Goal: Information Seeking & Learning: Learn about a topic

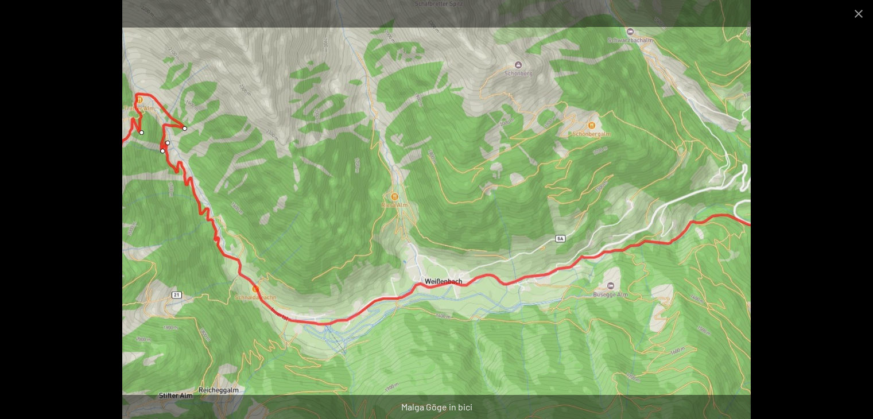
scroll to position [659, 0]
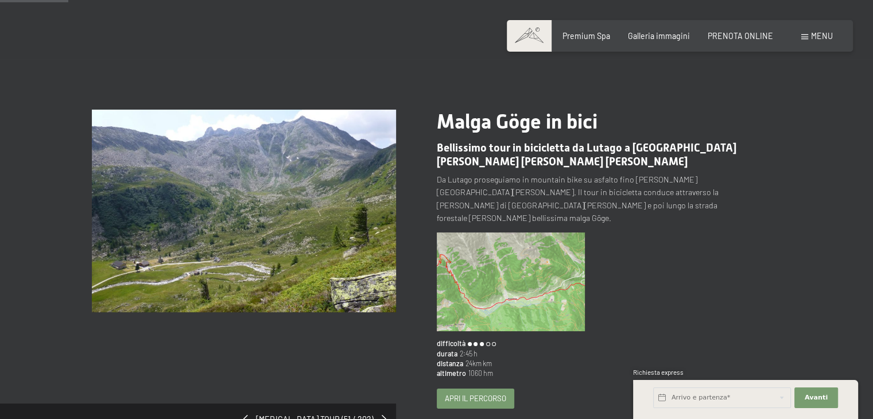
scroll to position [57, 0]
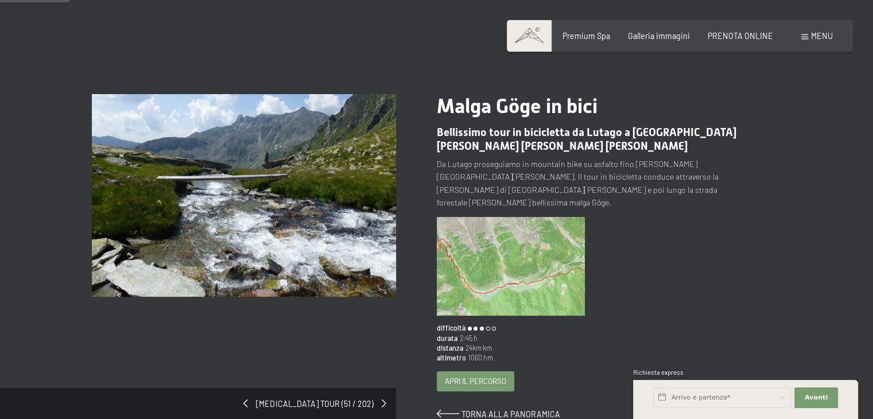
click at [452, 376] on span "Apri il percorso" at bounding box center [475, 381] width 61 height 10
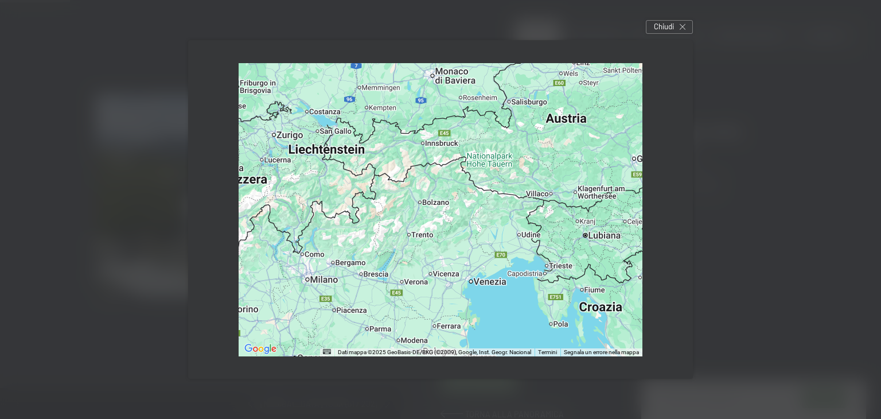
drag, startPoint x: 444, startPoint y: 331, endPoint x: 455, endPoint y: 278, distance: 53.9
click at [455, 281] on div at bounding box center [441, 209] width 404 height 293
click at [456, 274] on div at bounding box center [441, 209] width 404 height 293
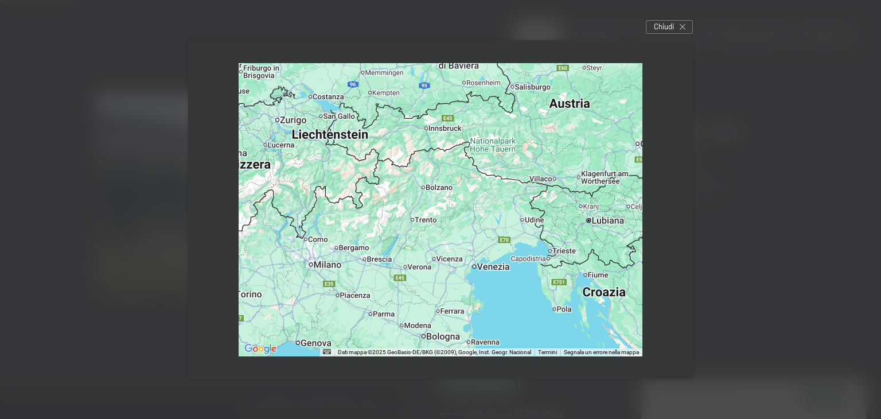
click at [450, 232] on div at bounding box center [441, 209] width 404 height 293
click at [453, 226] on div at bounding box center [441, 209] width 404 height 293
click at [454, 222] on div at bounding box center [441, 209] width 404 height 293
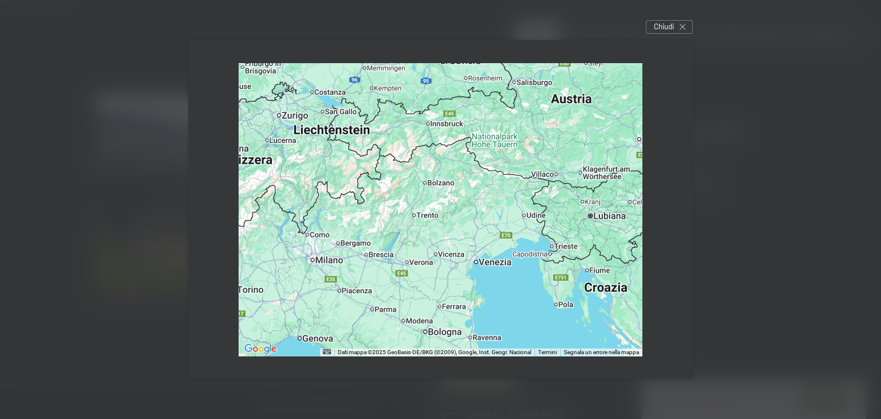
drag, startPoint x: 455, startPoint y: 218, endPoint x: 448, endPoint y: 224, distance: 9.3
click at [453, 219] on div at bounding box center [441, 209] width 404 height 293
click at [448, 224] on div at bounding box center [441, 209] width 404 height 293
click at [445, 226] on div at bounding box center [441, 209] width 404 height 293
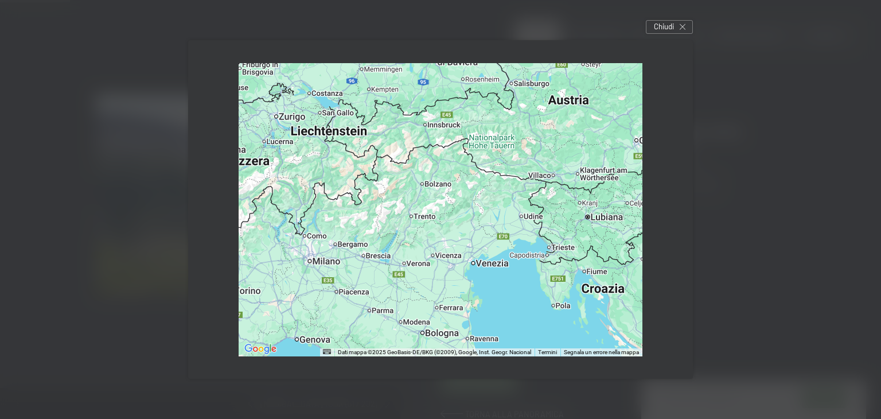
click at [443, 228] on div at bounding box center [441, 209] width 404 height 293
click at [440, 230] on div at bounding box center [441, 209] width 404 height 293
click at [683, 30] on div "Chiudi" at bounding box center [669, 27] width 47 height 14
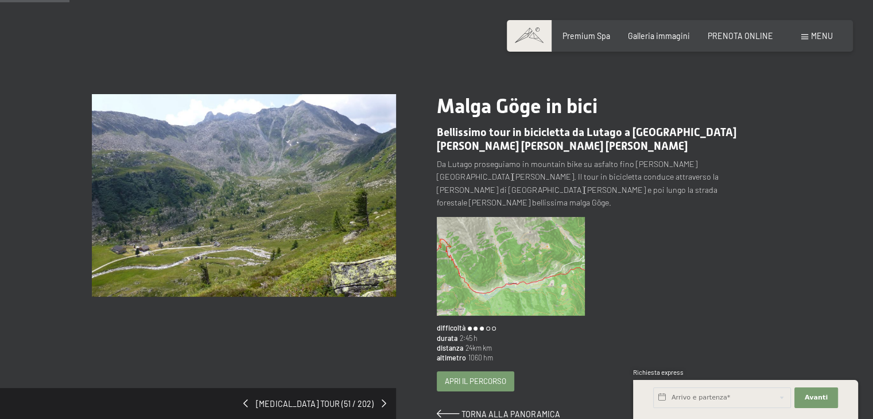
click at [457, 376] on span "Apri il percorso" at bounding box center [475, 381] width 61 height 10
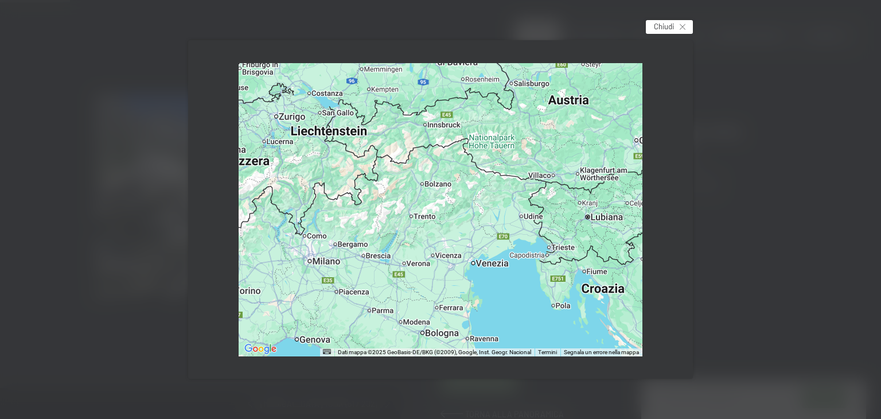
click at [654, 26] on span "Chiudi" at bounding box center [664, 26] width 20 height 10
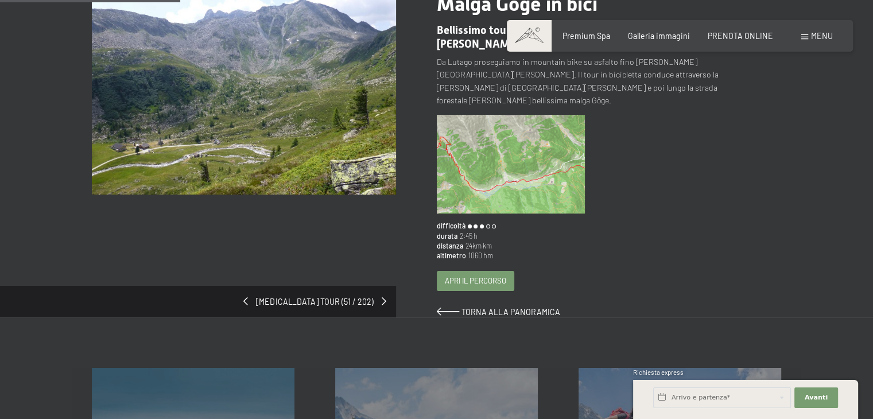
scroll to position [220, 0]
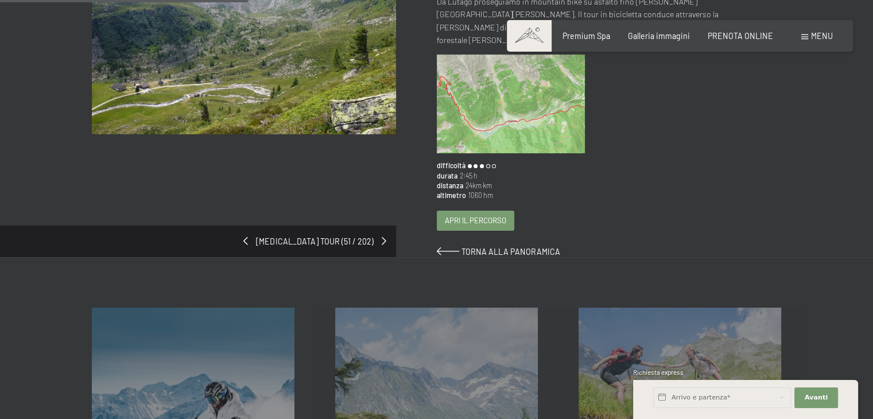
click at [872, 222] on div "cambia tour (51 / 202) slide 5 of 4 Malga Göge in bici Bellissimo tour in bicic…" at bounding box center [436, 94] width 873 height 325
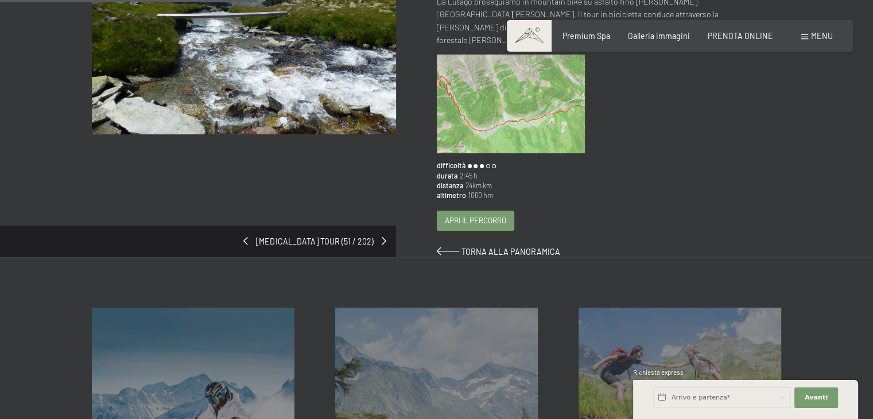
scroll to position [253, 0]
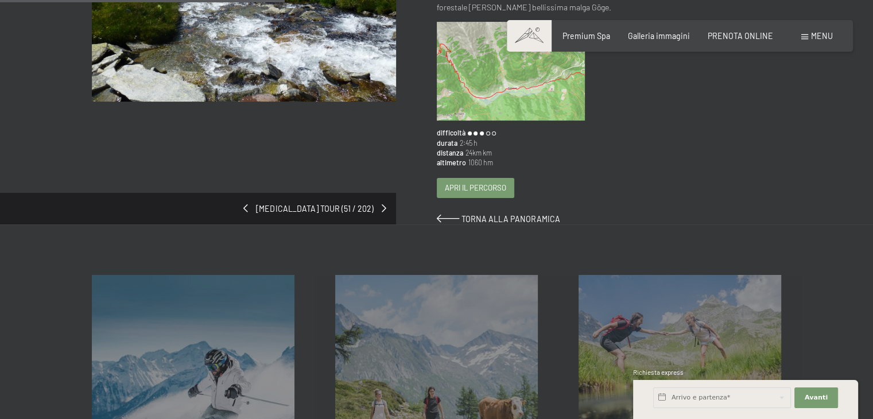
click at [872, 232] on div "Sci in inverno mostra altro Trekking in estate mostra altro Immagini mostra alt…" at bounding box center [436, 350] width 873 height 253
click at [871, 244] on div "Sci in inverno mostra altro Trekking in estate mostra altro Immagini mostra alt…" at bounding box center [436, 350] width 873 height 253
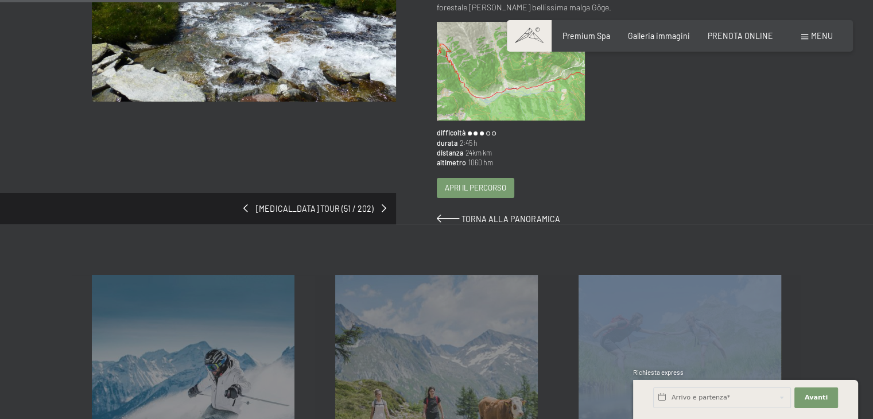
click at [871, 244] on div "Sci in inverno mostra altro Trekking in estate mostra altro Immagini mostra alt…" at bounding box center [436, 350] width 873 height 253
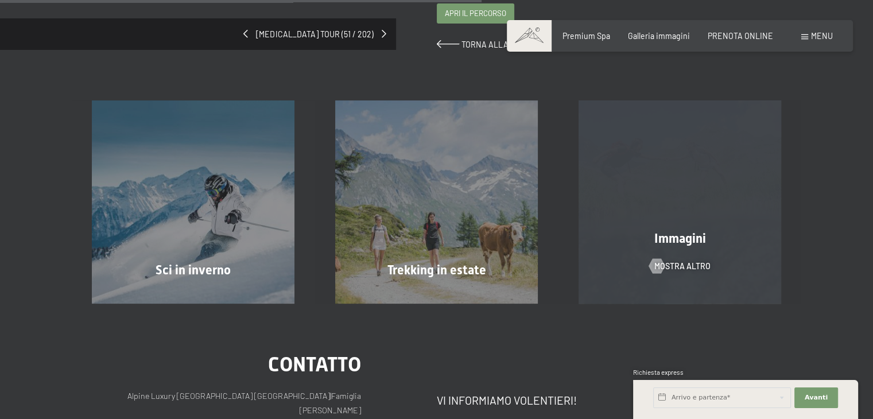
scroll to position [445, 0]
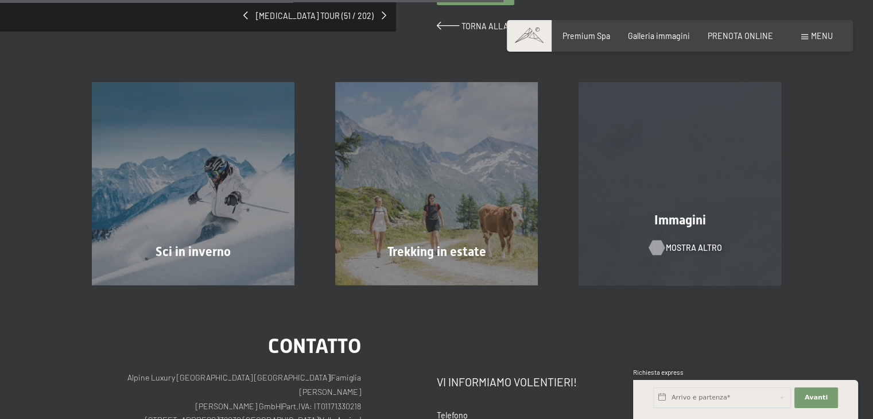
click at [677, 242] on span "mostra altro" at bounding box center [694, 247] width 56 height 11
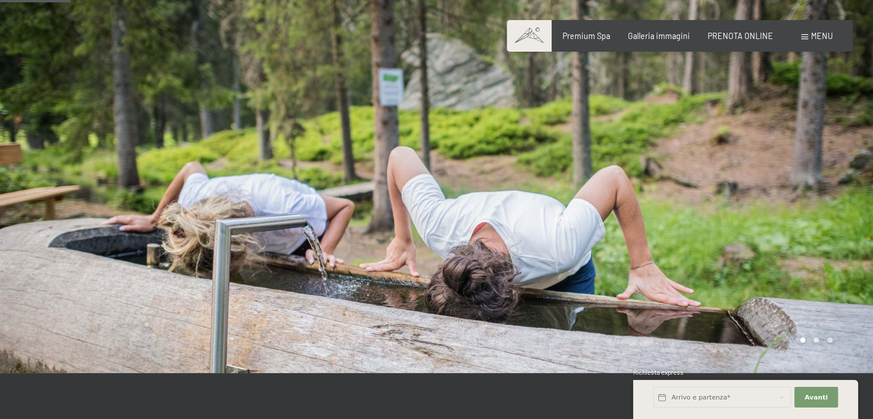
scroll to position [689, 0]
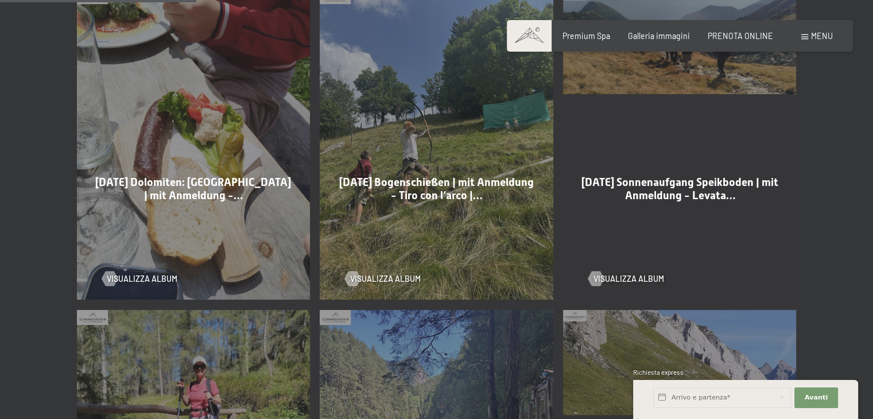
click at [394, 240] on span "Consenso marketing*" at bounding box center [368, 241] width 87 height 11
click at [320, 240] on input "Consenso marketing*" at bounding box center [313, 241] width 11 height 11
checkbox input "false"
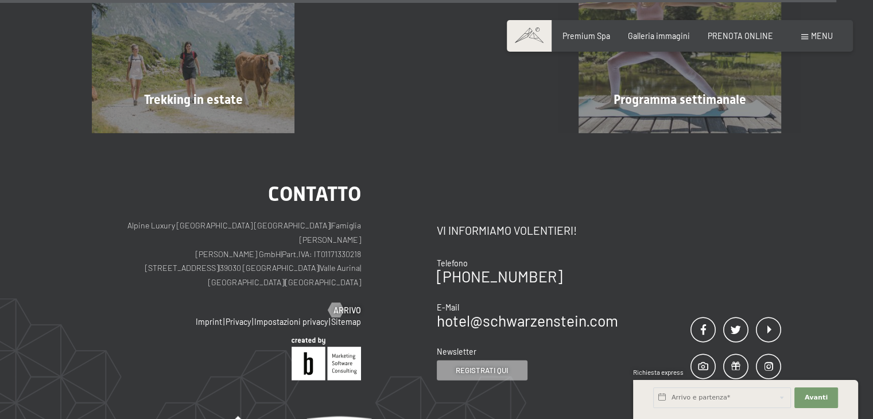
scroll to position [2984, 0]
